Goal: Navigation & Orientation: Find specific page/section

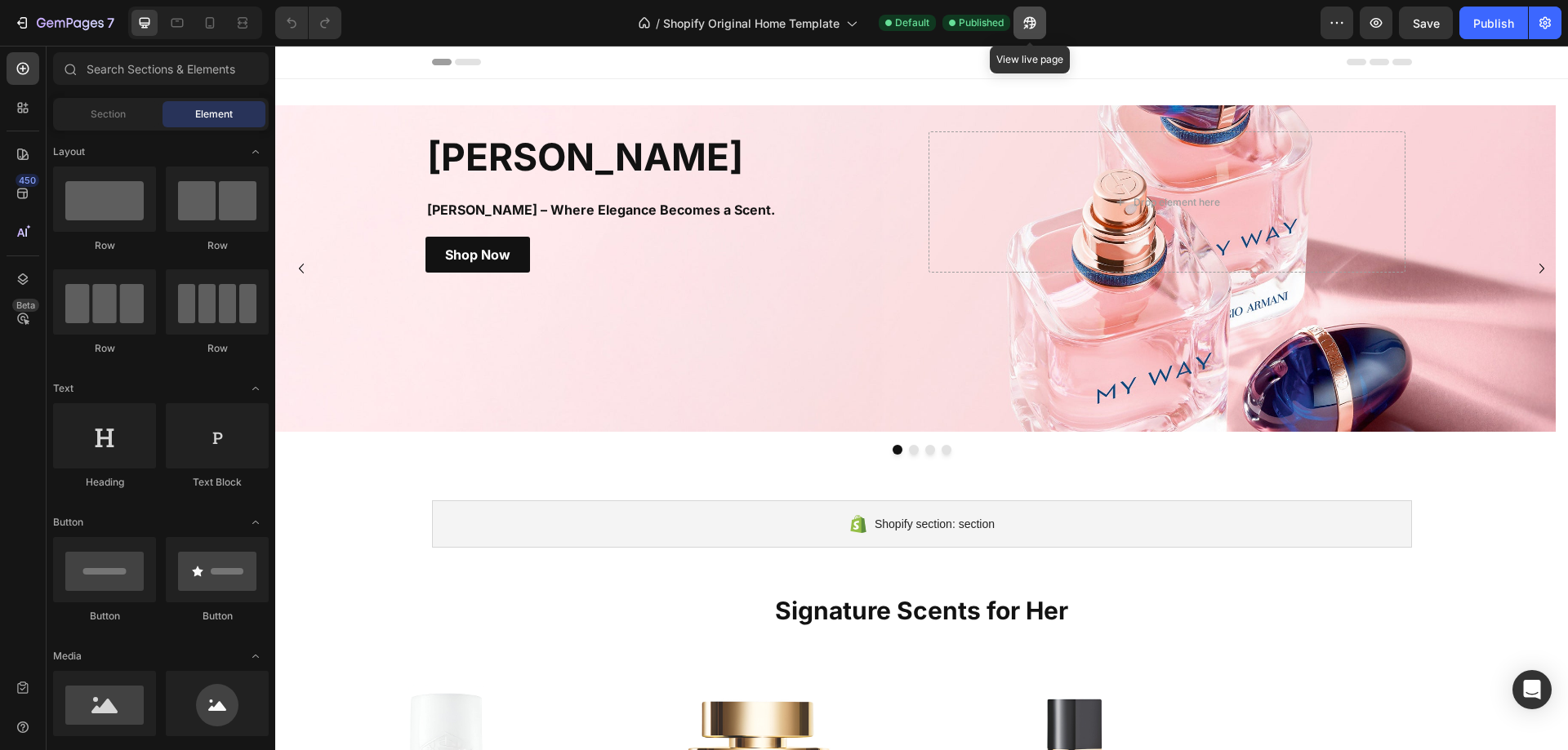
click at [1030, 31] on button "button" at bounding box center [1029, 22] width 32 height 32
